Goal: Complete application form

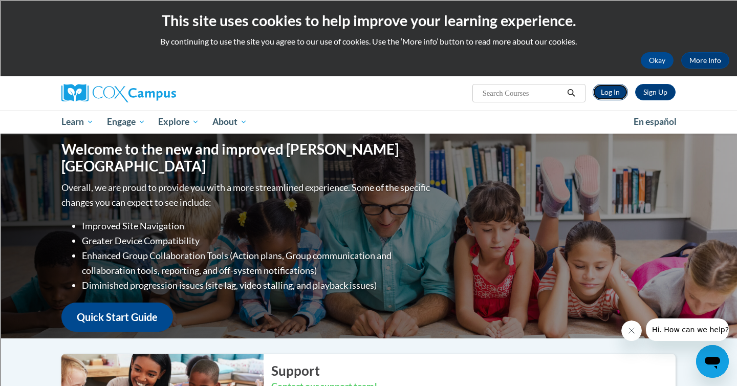
click at [614, 89] on link "Log In" at bounding box center [610, 92] width 35 height 16
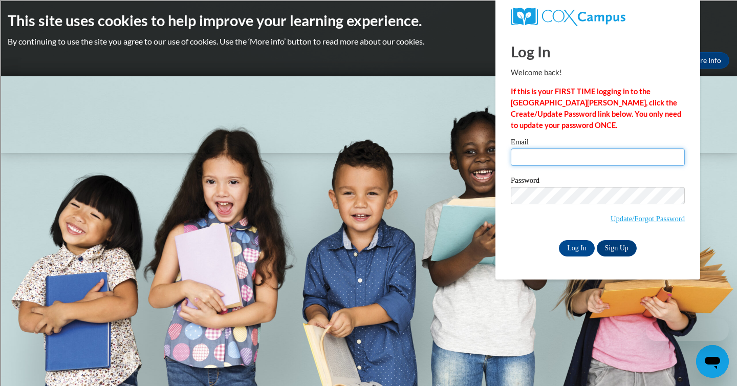
click at [598, 157] on input "Email" at bounding box center [598, 157] width 174 height 17
type input "[EMAIL_ADDRESS][DOMAIN_NAME]"
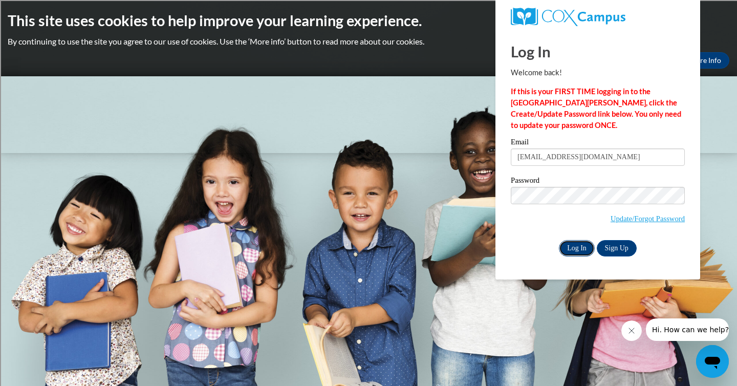
click at [570, 253] on input "Log In" at bounding box center [577, 248] width 36 height 16
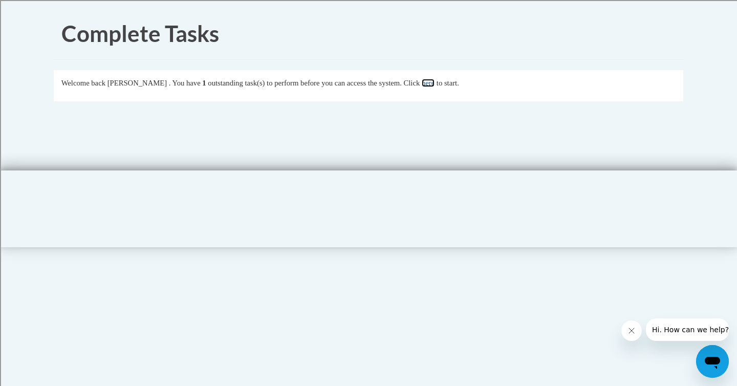
click at [435, 83] on link "here" at bounding box center [428, 83] width 13 height 8
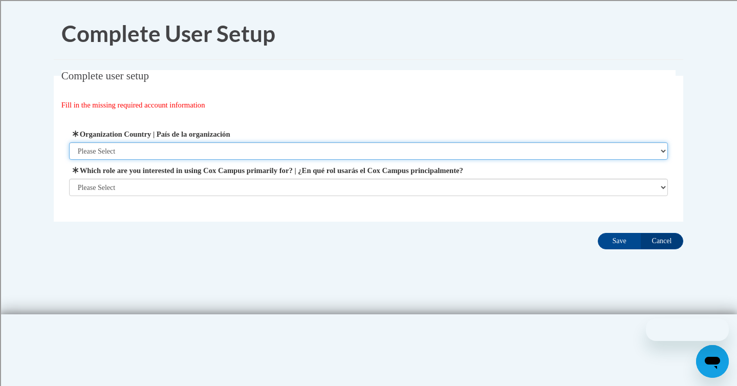
click at [299, 152] on select "Please Select United States | Estados Unidos Outside of the United States | Fue…" at bounding box center [369, 150] width 600 height 17
select select "ad49bcad-a171-4b2e-b99c-48b446064914"
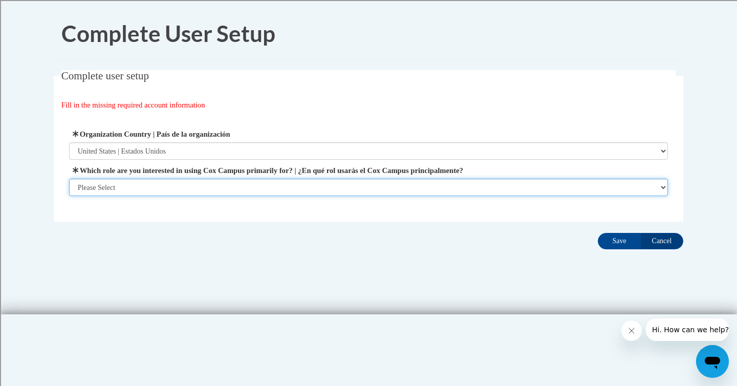
click at [272, 188] on select "Please Select College/University | Colegio/Universidad Community/Nonprofit Part…" at bounding box center [369, 187] width 600 height 17
select select "fbf2d438-af2f-41f8-98f1-81c410e29de3"
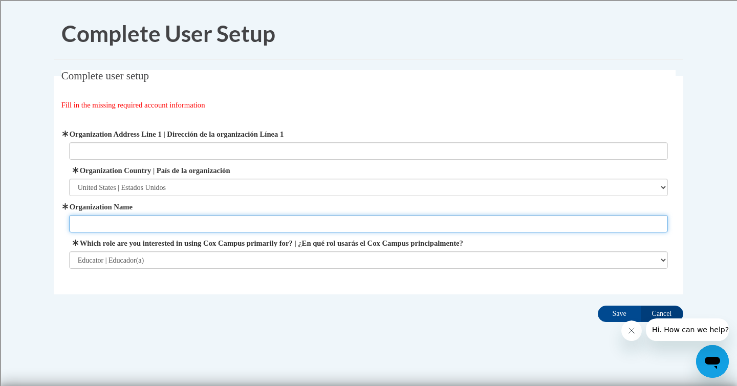
click at [315, 219] on input "Organization Name" at bounding box center [369, 223] width 600 height 17
type input "Shorewood School District"
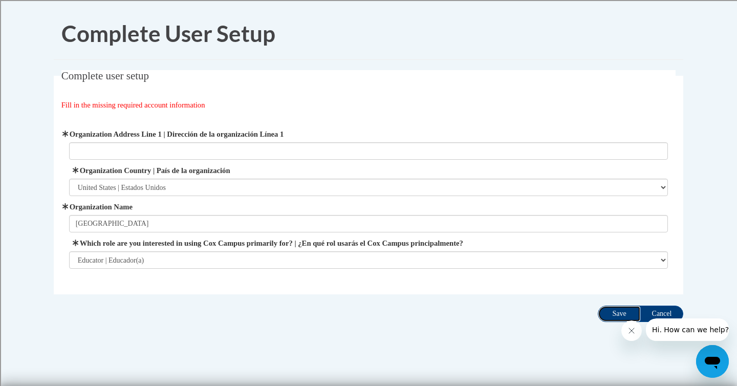
click at [611, 310] on input "Save" at bounding box center [619, 314] width 43 height 16
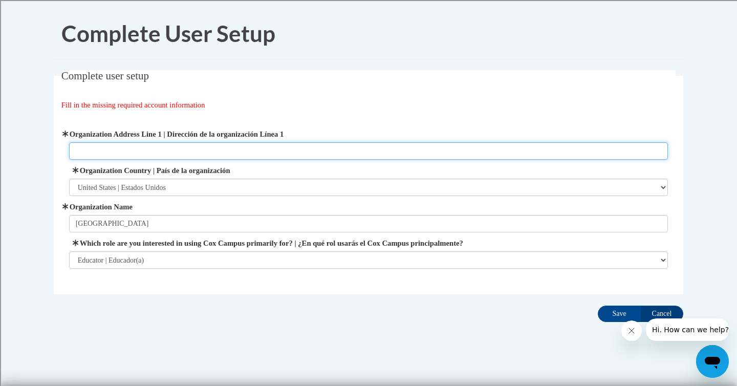
click at [222, 155] on input "Organization Address Line 1 | Dirección de la organización Línea 1" at bounding box center [369, 150] width 600 height 17
type input "1600 E Lake Bluff Blvd"
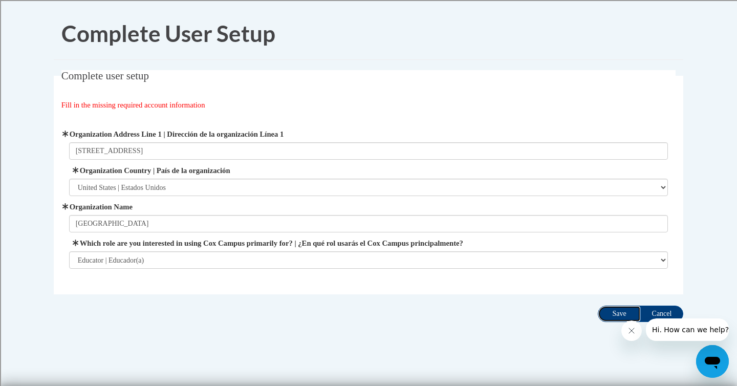
click at [615, 314] on input "Save" at bounding box center [619, 314] width 43 height 16
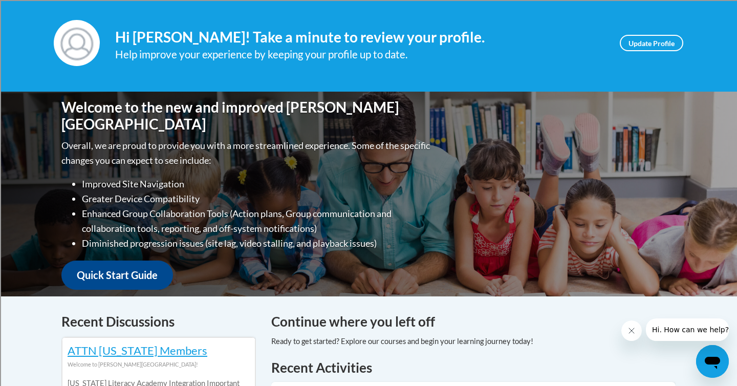
scroll to position [135, 0]
